Goal: Information Seeking & Learning: Find specific page/section

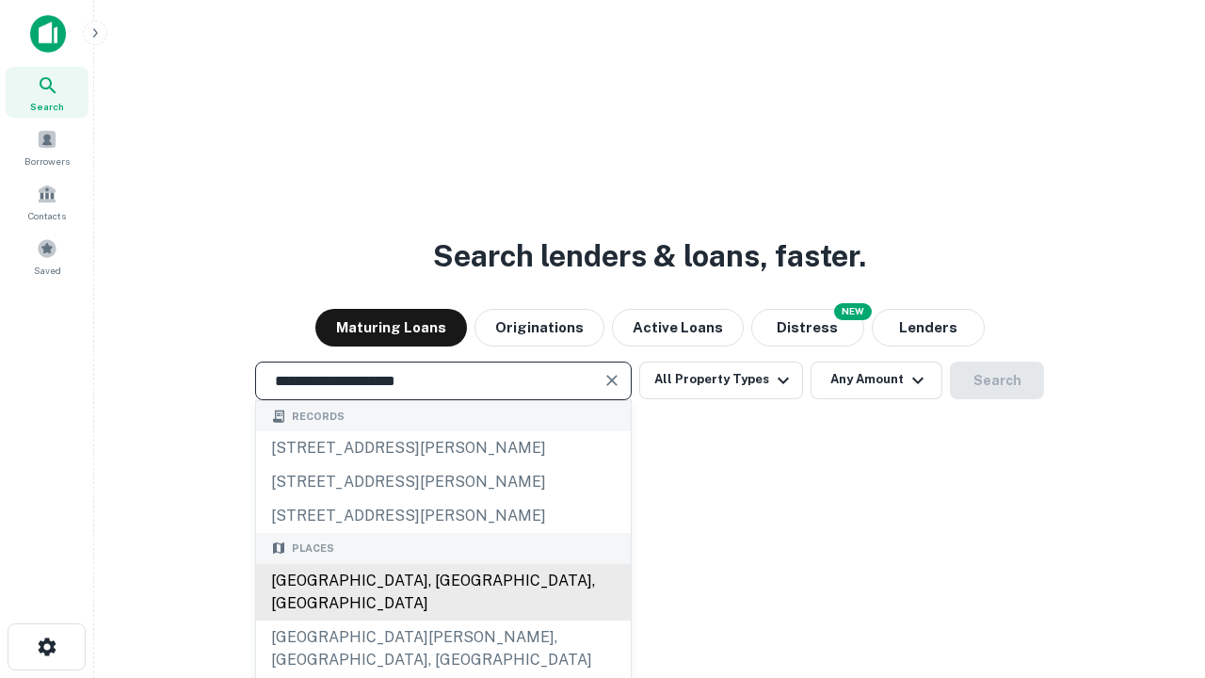
click at [442, 620] on div "[GEOGRAPHIC_DATA], [GEOGRAPHIC_DATA], [GEOGRAPHIC_DATA]" at bounding box center [443, 592] width 375 height 56
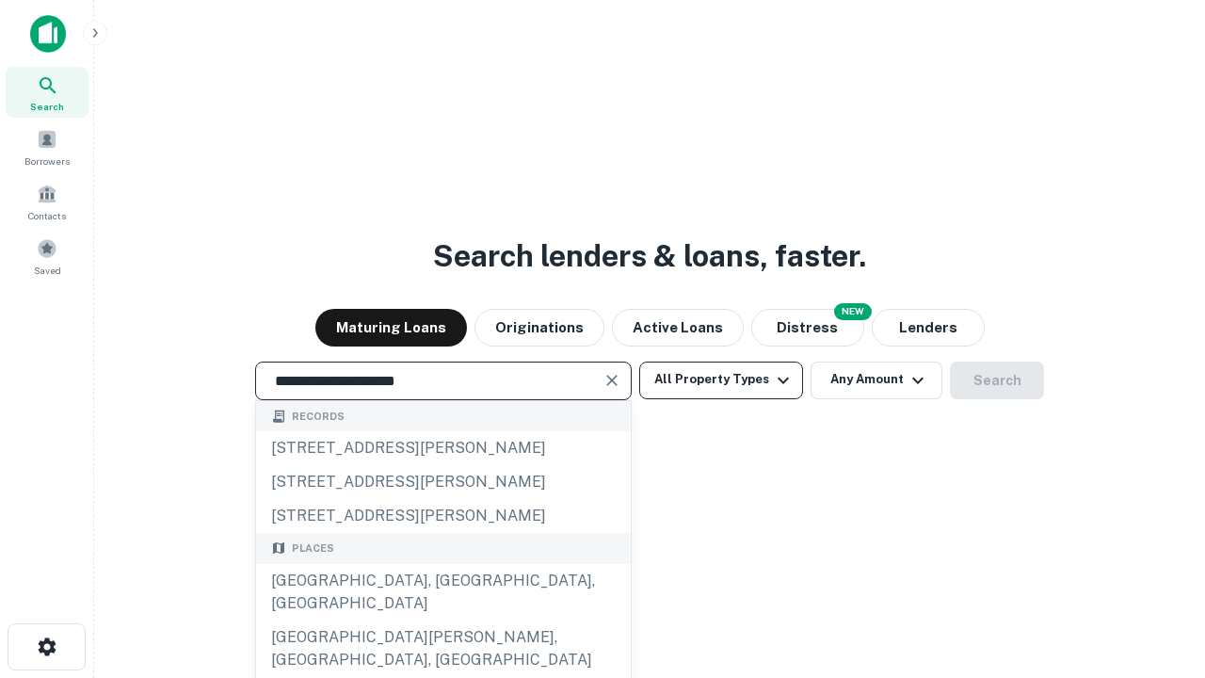
type input "**********"
click at [721, 379] on button "All Property Types" at bounding box center [721, 380] width 164 height 38
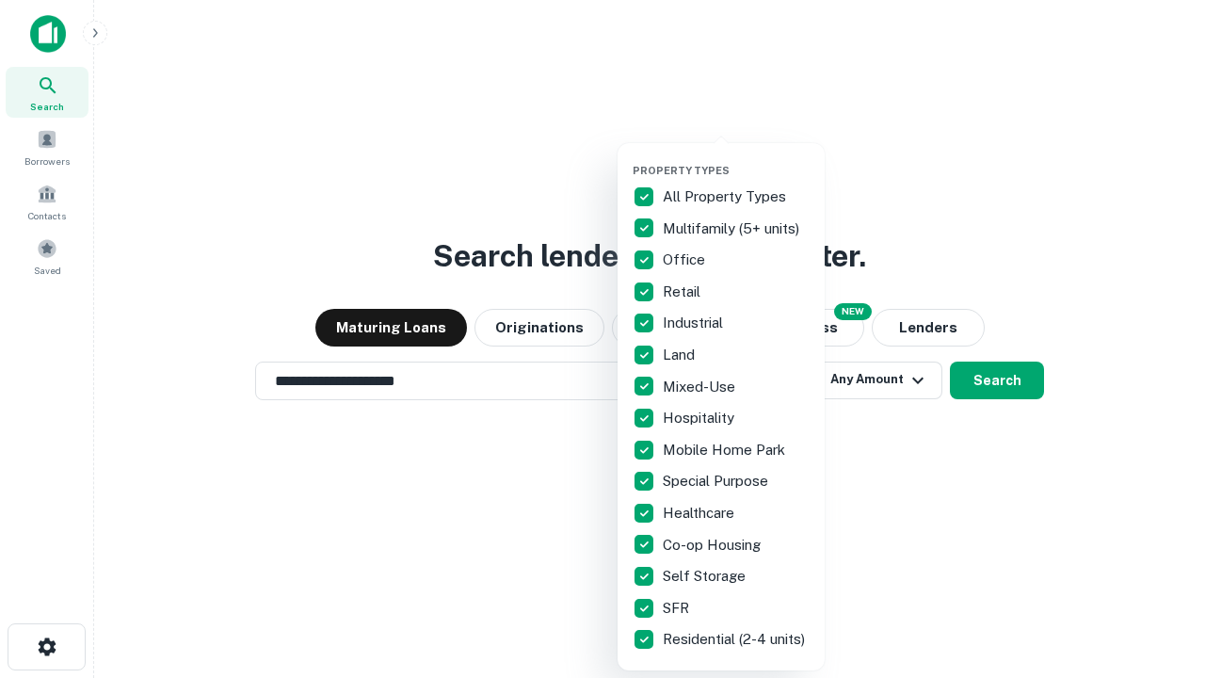
click at [736, 158] on button "button" at bounding box center [736, 158] width 207 height 1
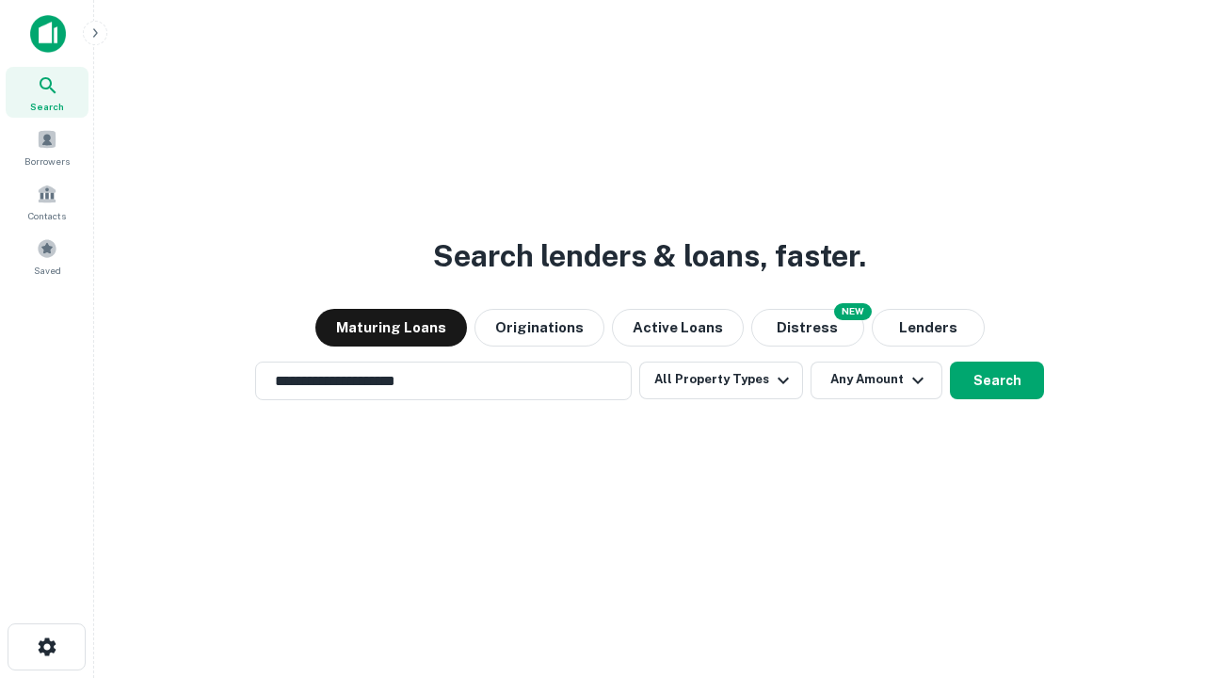
scroll to position [29, 0]
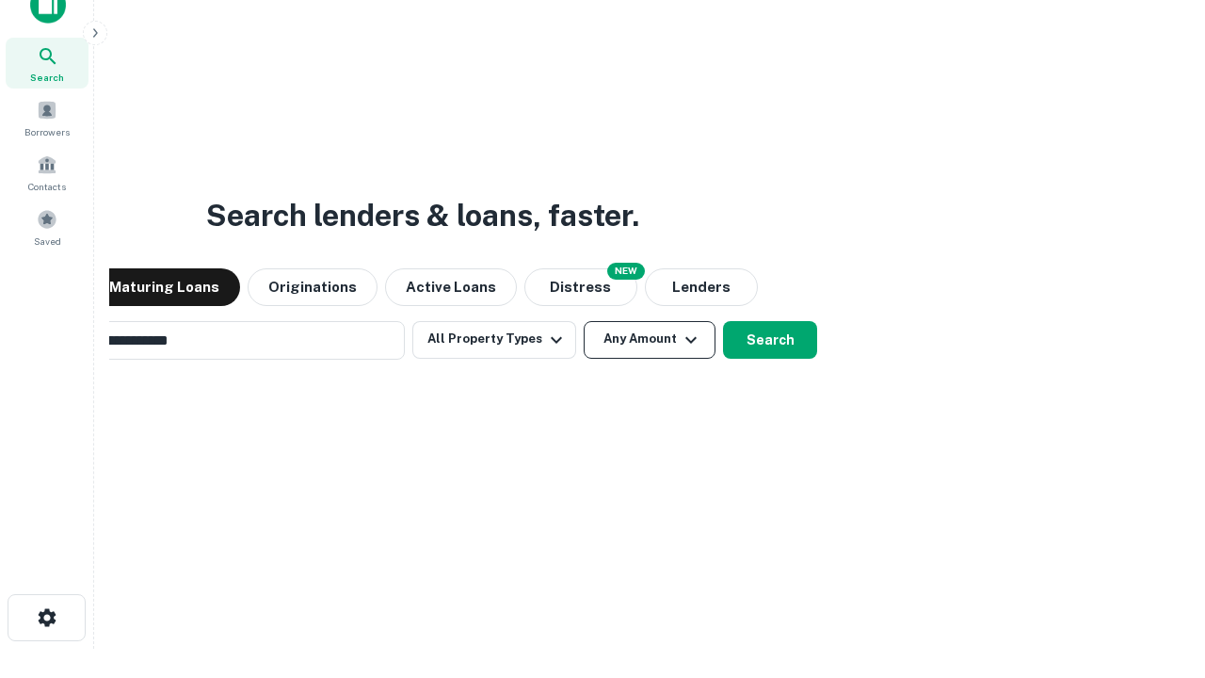
click at [584, 321] on button "Any Amount" at bounding box center [650, 340] width 132 height 38
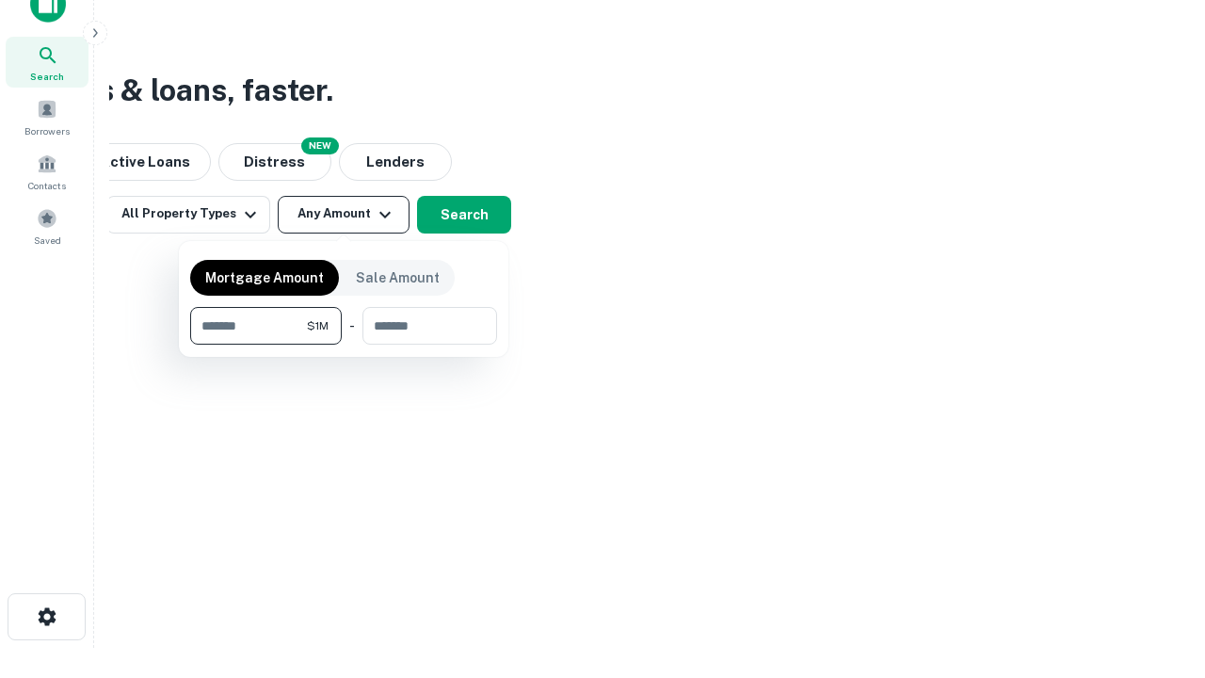
type input "*******"
click at [344, 345] on button "button" at bounding box center [343, 345] width 307 height 1
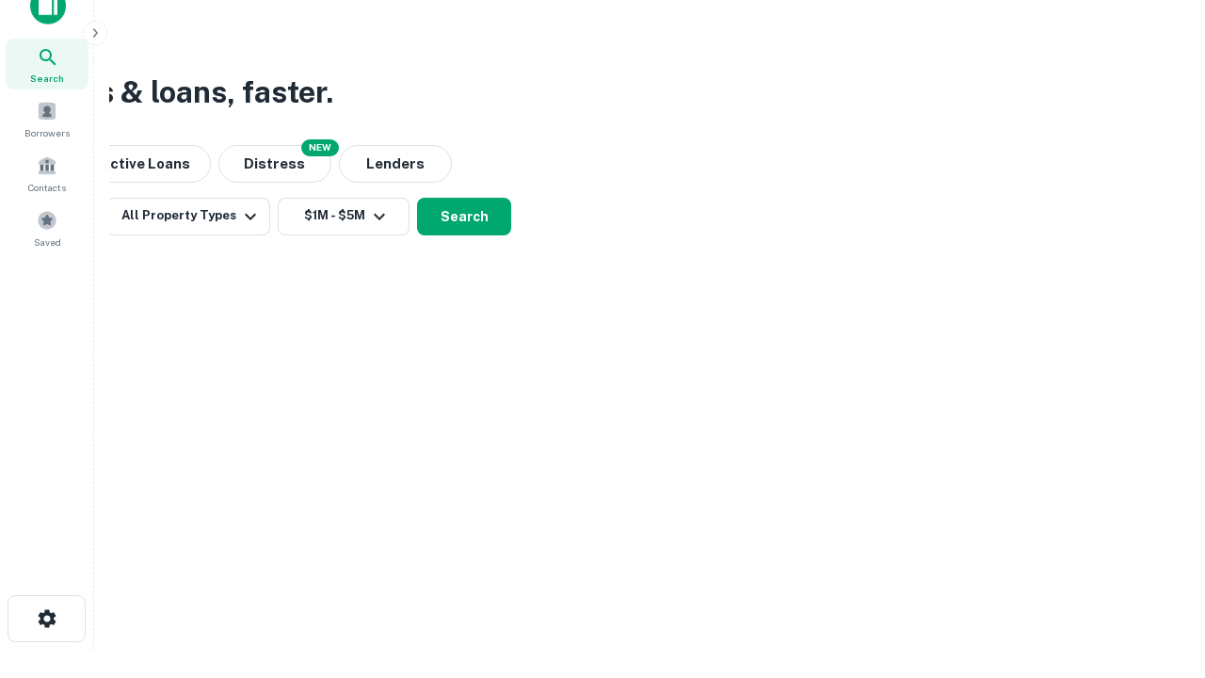
scroll to position [11, 347]
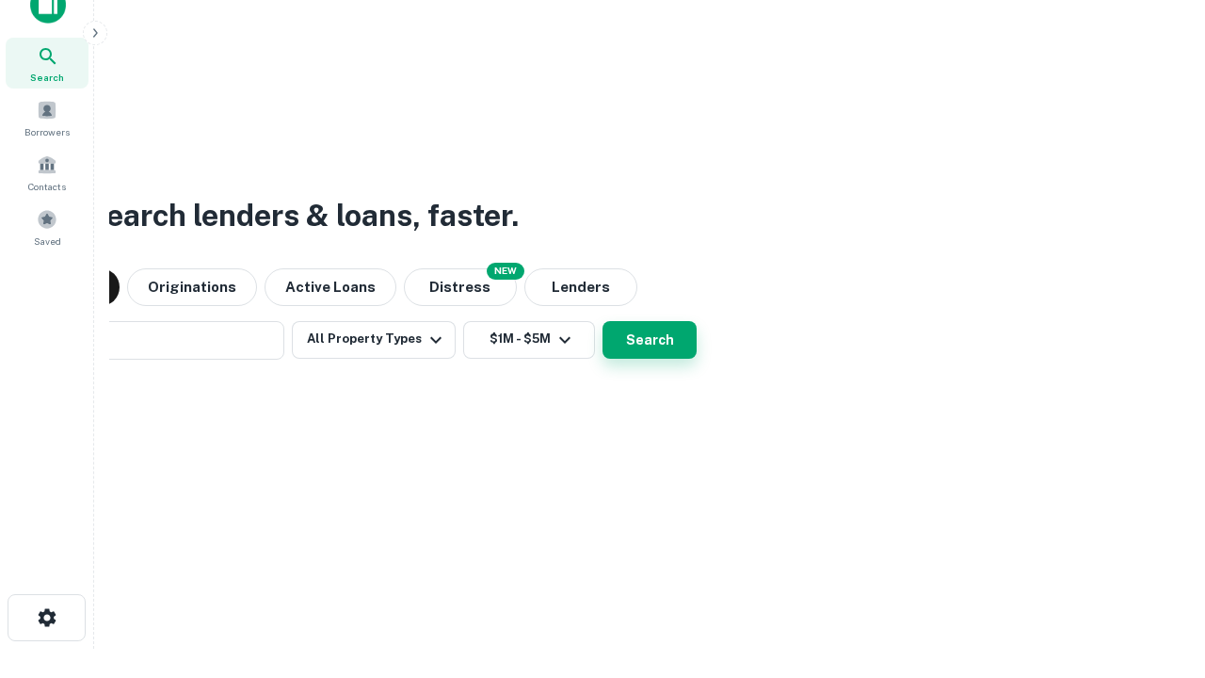
click at [602, 321] on button "Search" at bounding box center [649, 340] width 94 height 38
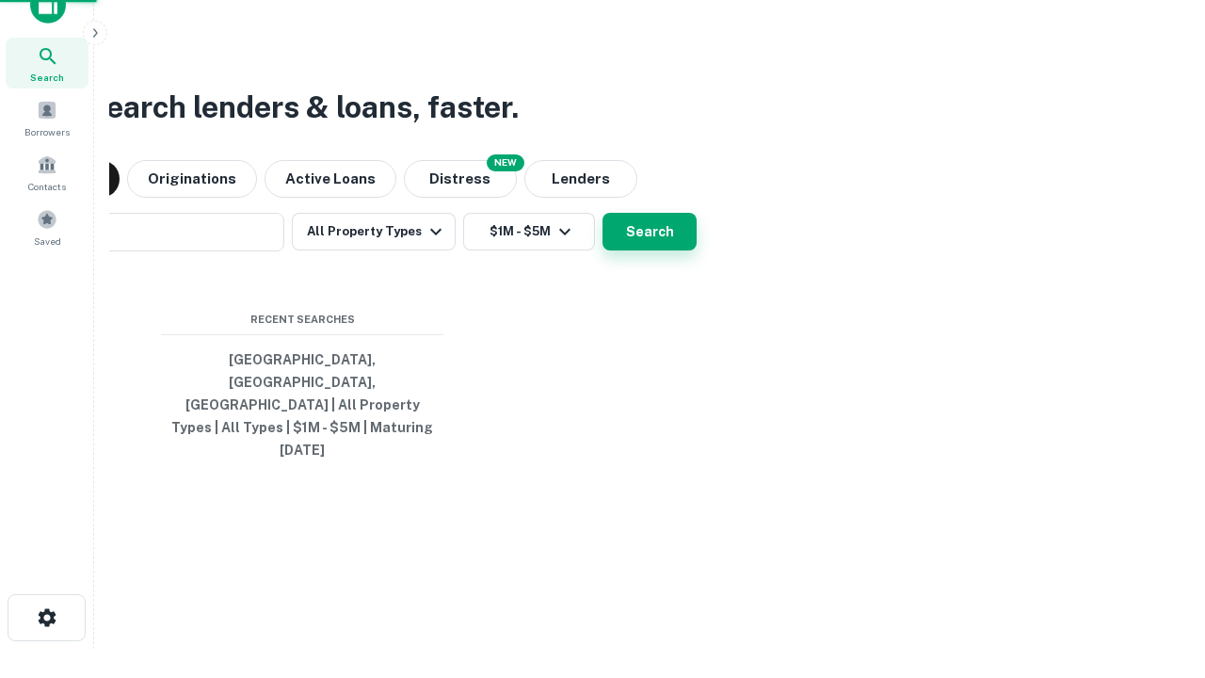
scroll to position [50, 533]
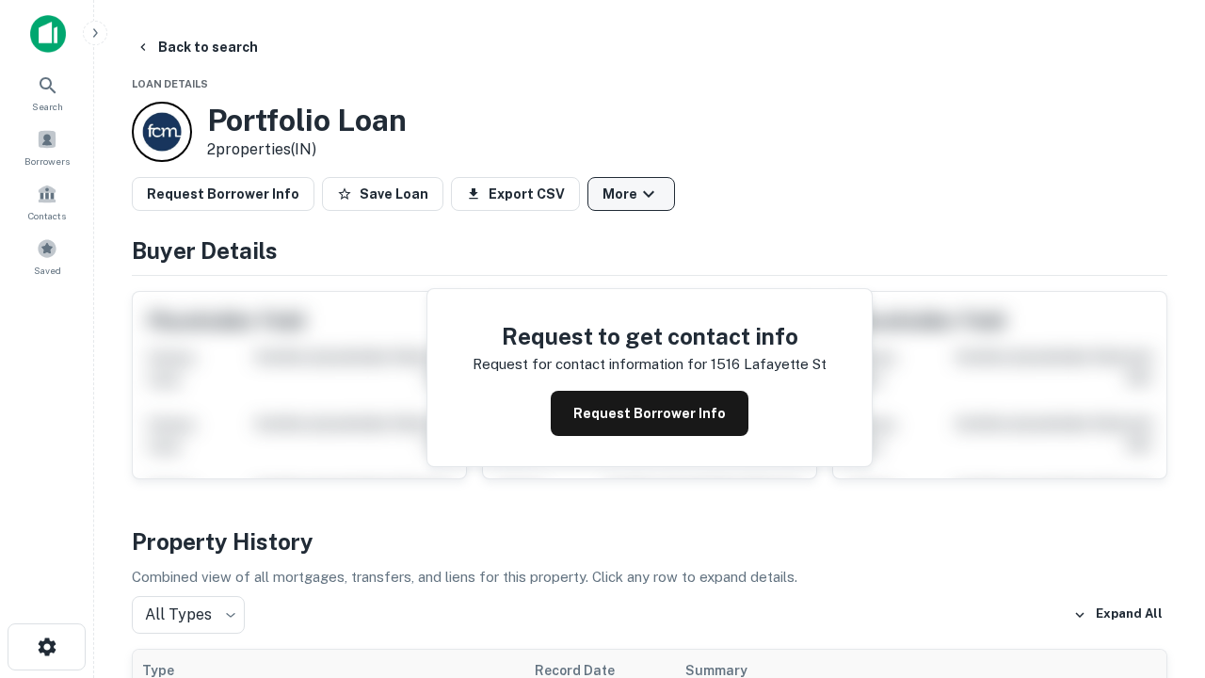
click at [631, 194] on button "More" at bounding box center [631, 194] width 88 height 34
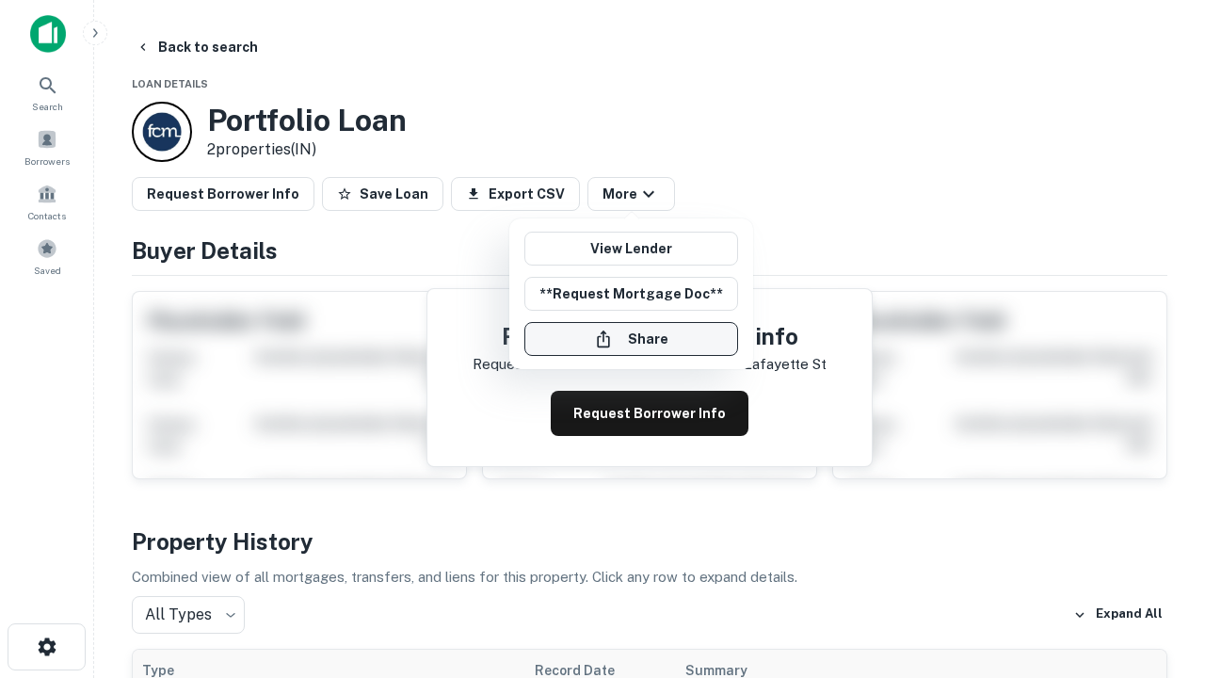
click at [631, 339] on button "Share" at bounding box center [631, 339] width 214 height 34
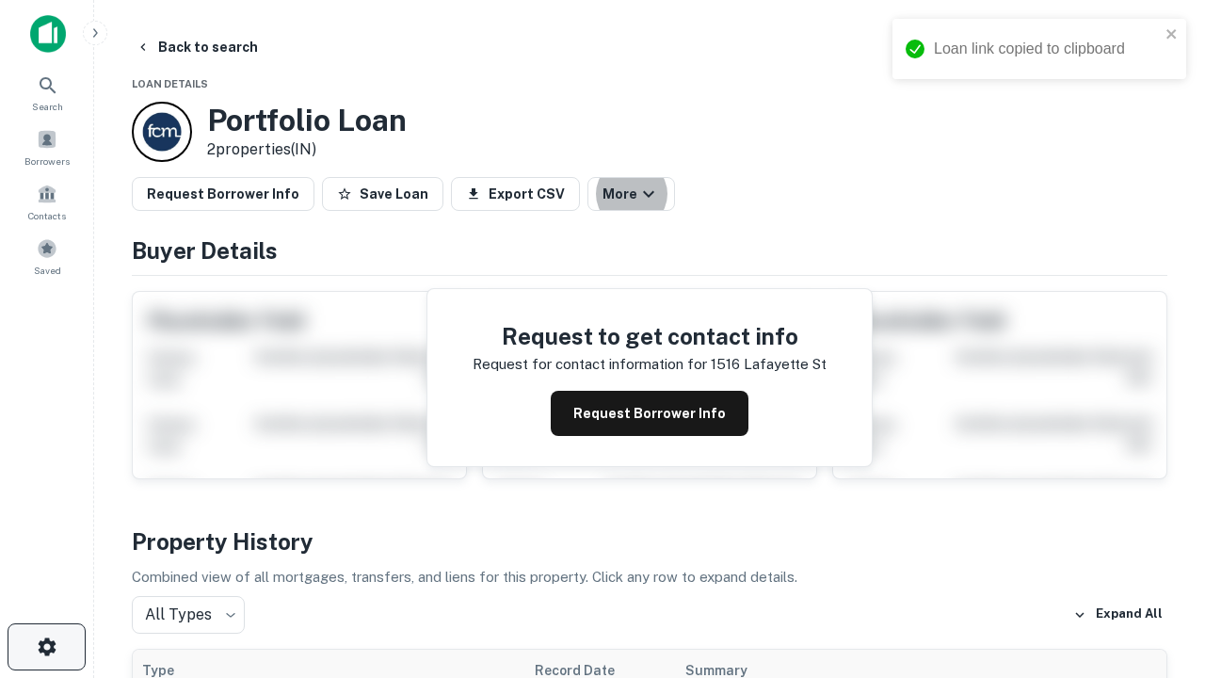
click at [46, 647] on icon "button" at bounding box center [47, 646] width 23 height 23
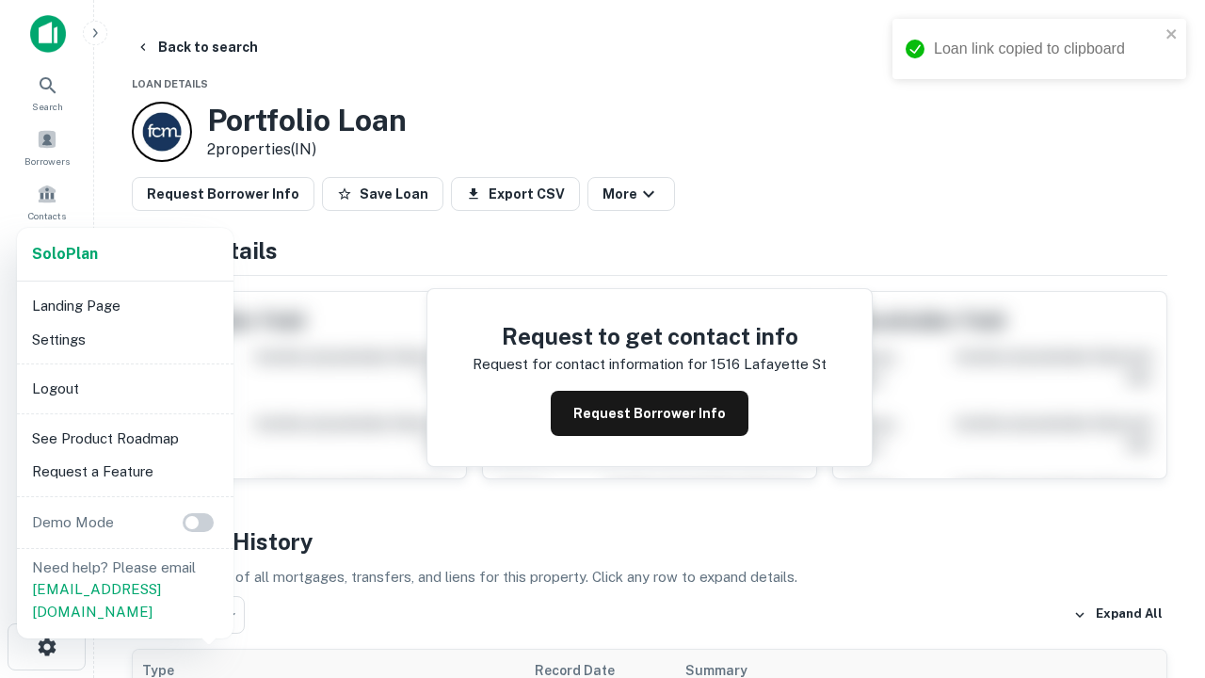
click at [124, 388] on li "Logout" at bounding box center [124, 389] width 201 height 34
